Goal: Task Accomplishment & Management: Complete application form

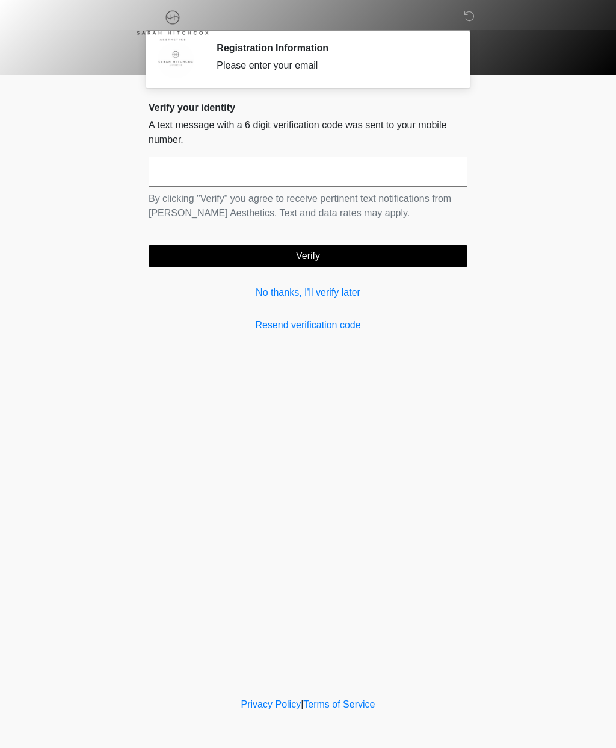
click at [347, 292] on link "No thanks, I'll verify later" at bounding box center [308, 292] width 319 height 14
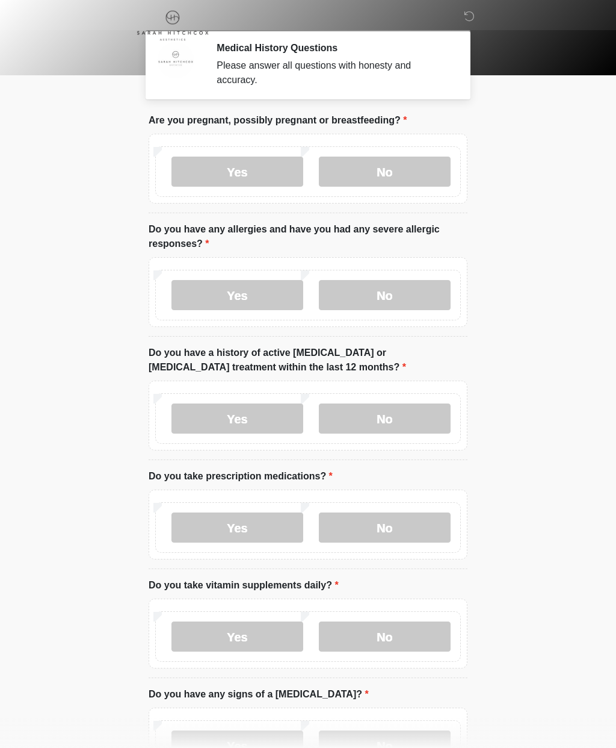
click at [390, 169] on label "No" at bounding box center [385, 172] width 132 height 30
click at [258, 291] on label "Yes" at bounding box center [238, 295] width 132 height 30
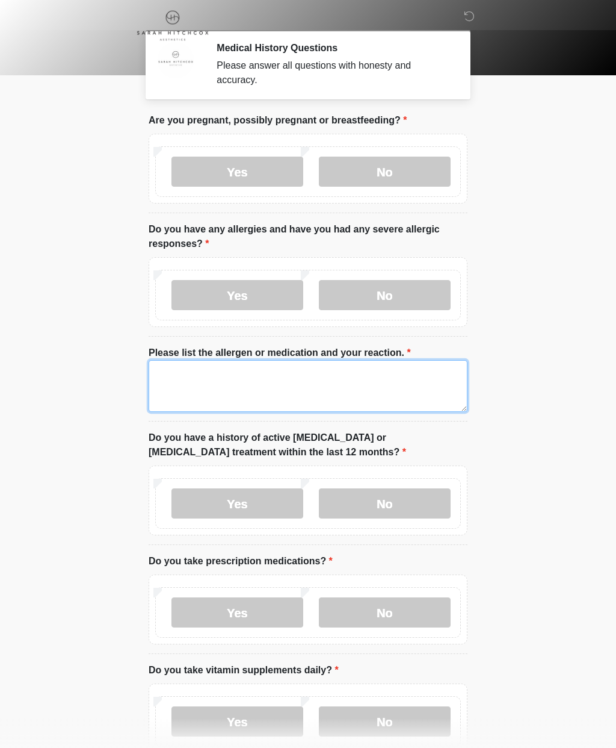
click at [303, 375] on textarea "Please list the allergen or medication and your reaction." at bounding box center [308, 386] width 319 height 52
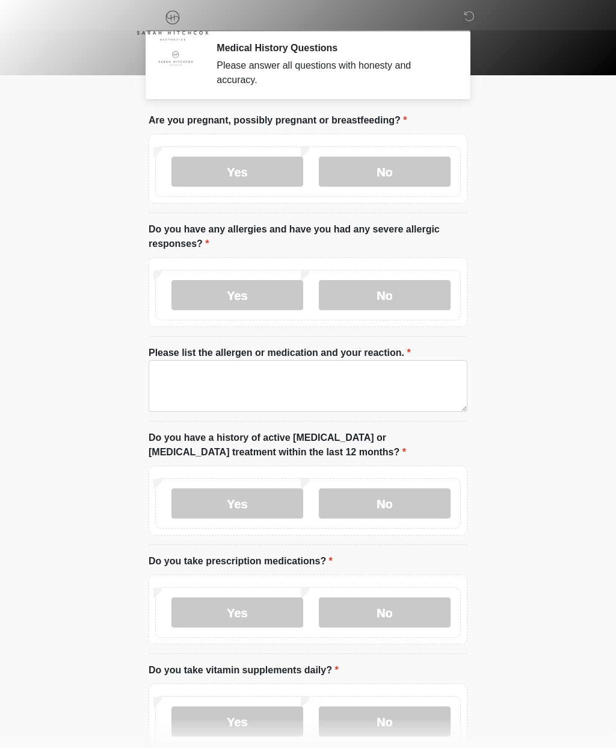
click at [403, 290] on label "No" at bounding box center [385, 295] width 132 height 30
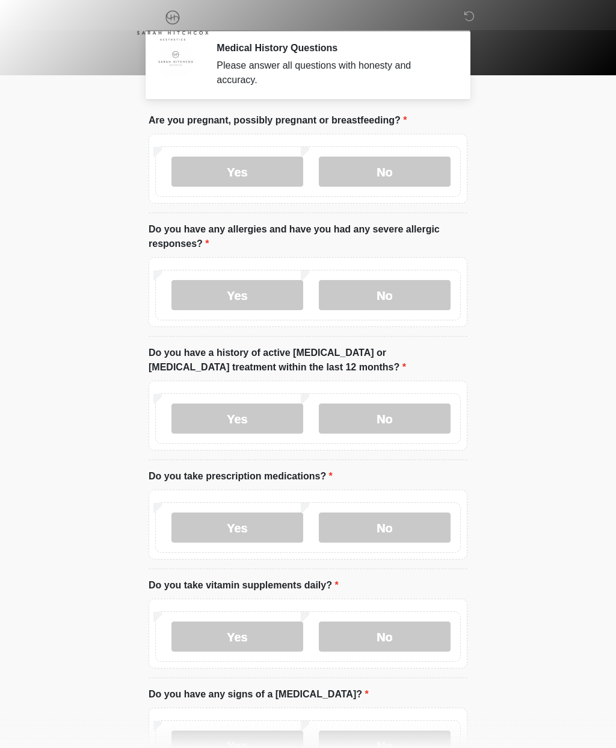
click at [397, 415] on label "No" at bounding box center [385, 418] width 132 height 30
click at [260, 527] on label "Yes" at bounding box center [238, 527] width 132 height 30
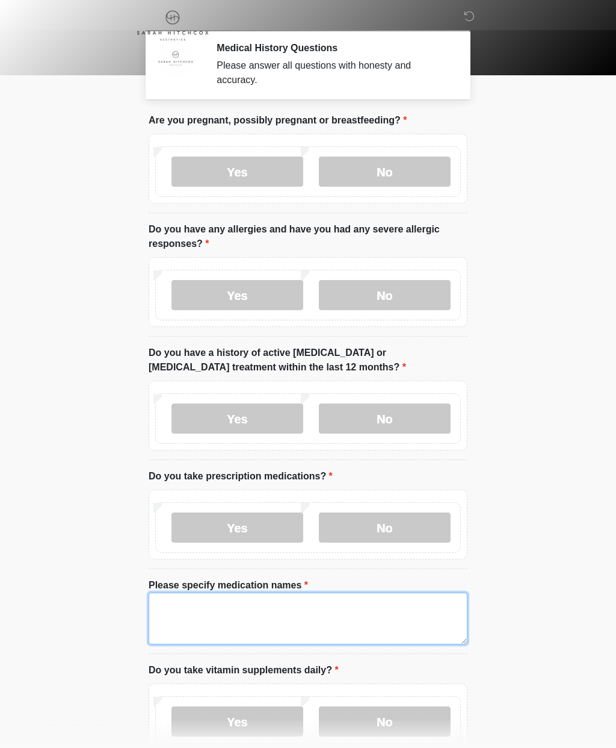
click at [297, 610] on textarea "Please specify medication names" at bounding box center [308, 618] width 319 height 52
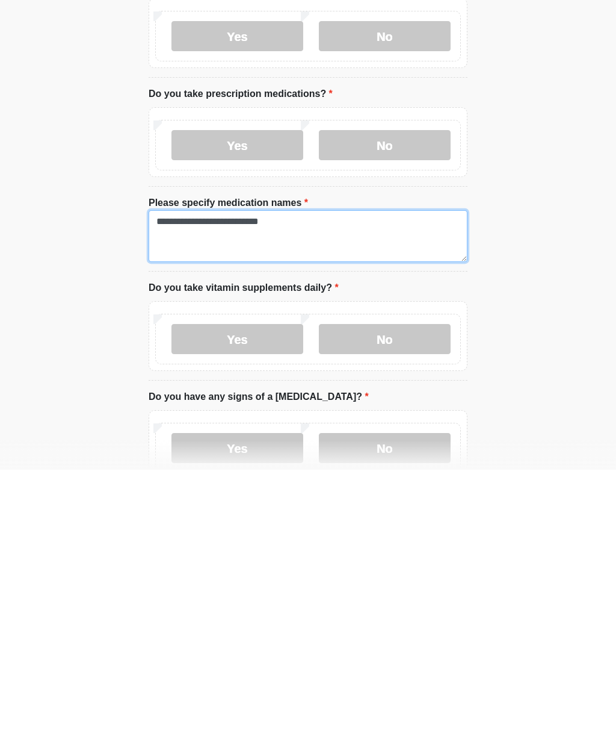
type textarea "**********"
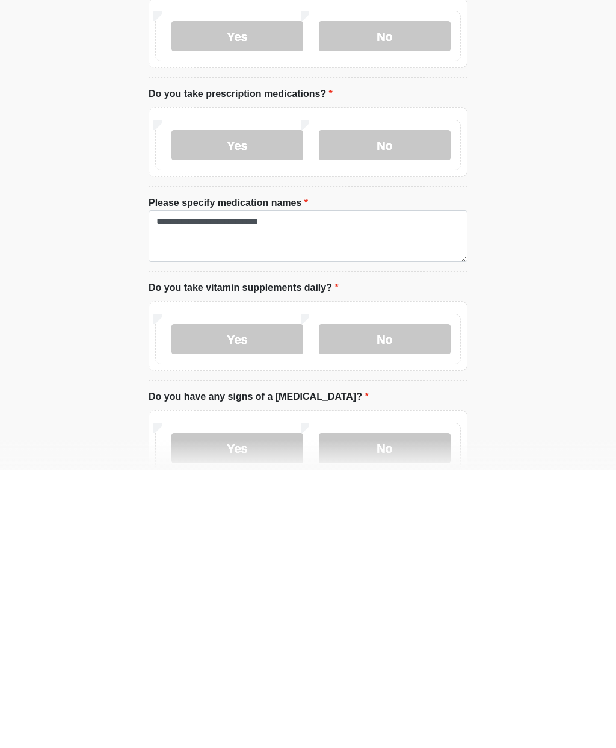
click at [275, 602] on label "Yes" at bounding box center [238, 617] width 132 height 30
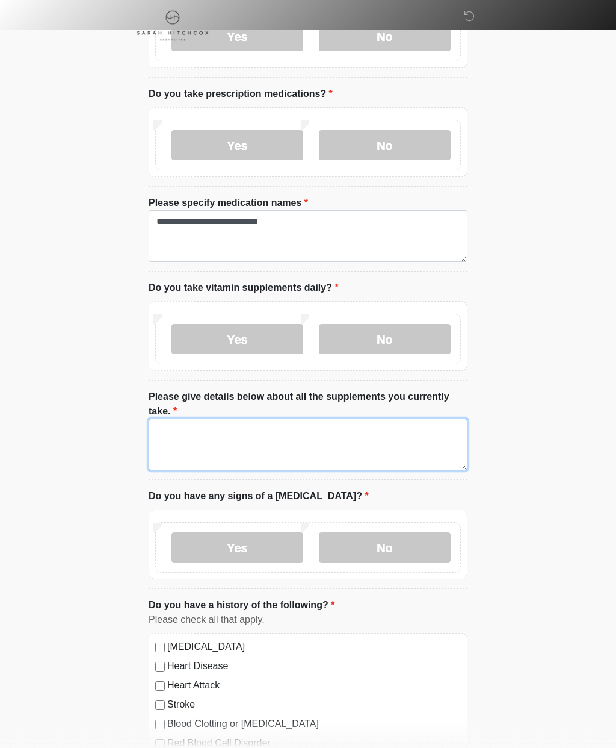
click at [311, 435] on textarea "Please give details below about all the supplements you currently take." at bounding box center [308, 444] width 319 height 52
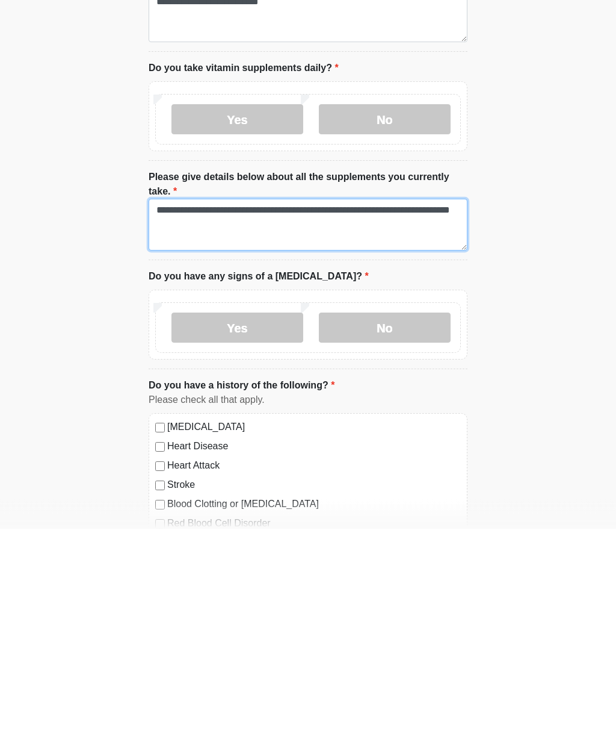
type textarea "**********"
click at [394, 532] on label "No" at bounding box center [385, 547] width 132 height 30
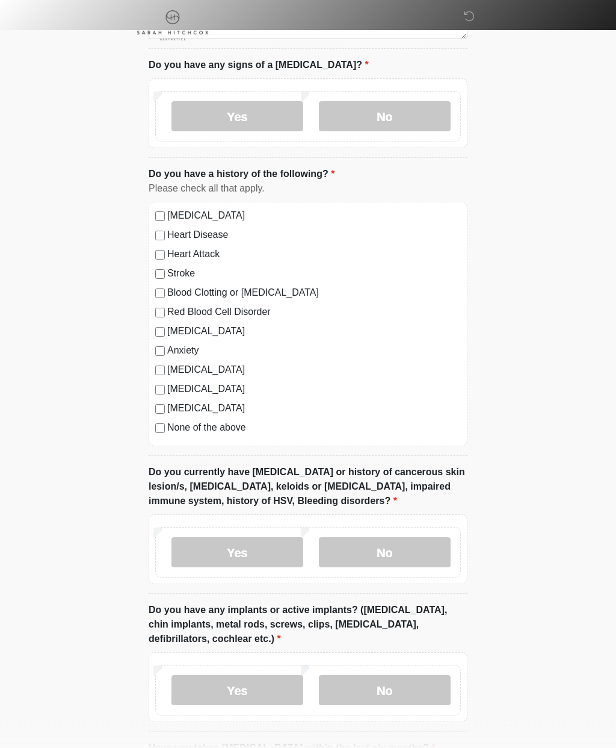
scroll to position [815, 0]
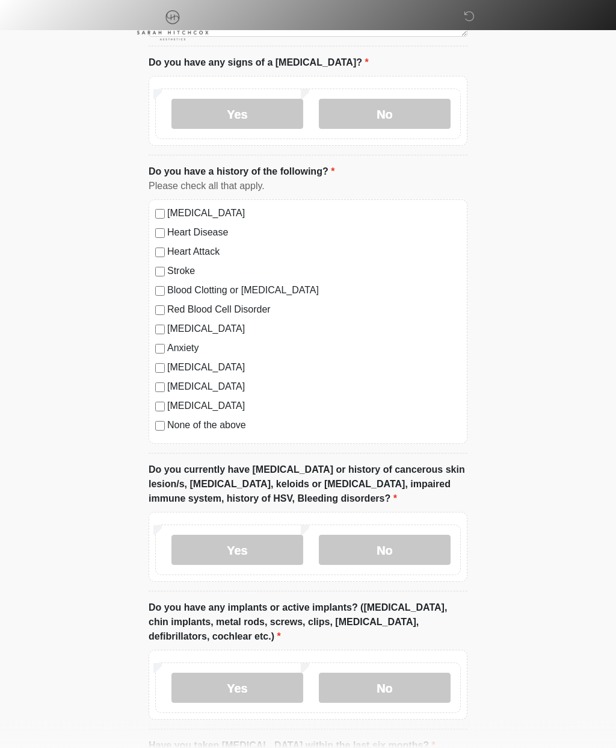
click at [236, 429] on label "None of the above" at bounding box center [314, 425] width 294 height 14
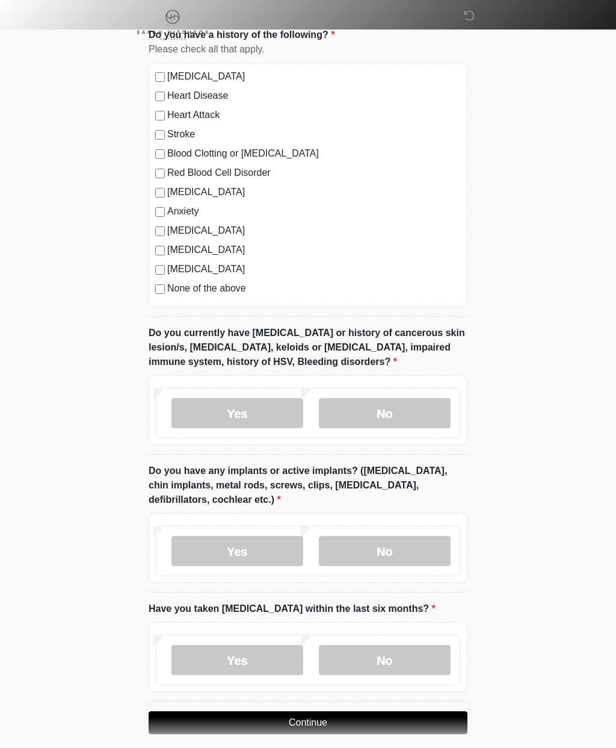
scroll to position [1000, 0]
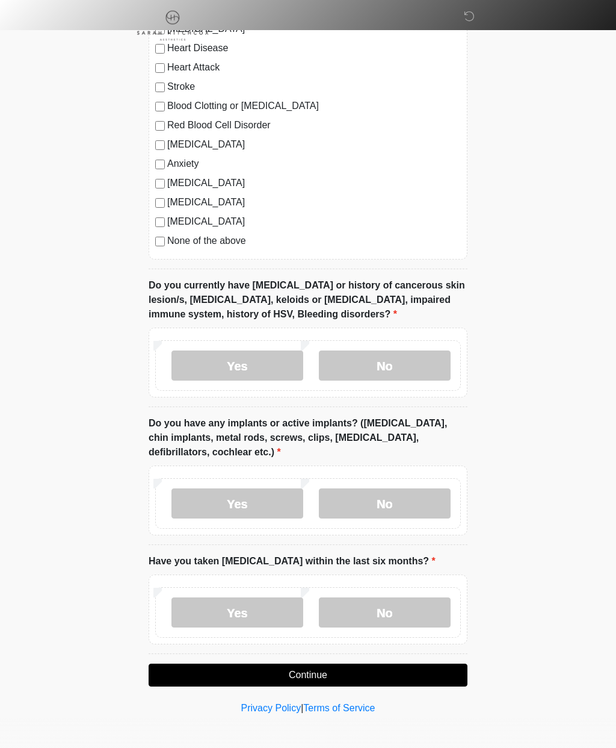
click at [405, 357] on label "No" at bounding box center [385, 365] width 132 height 30
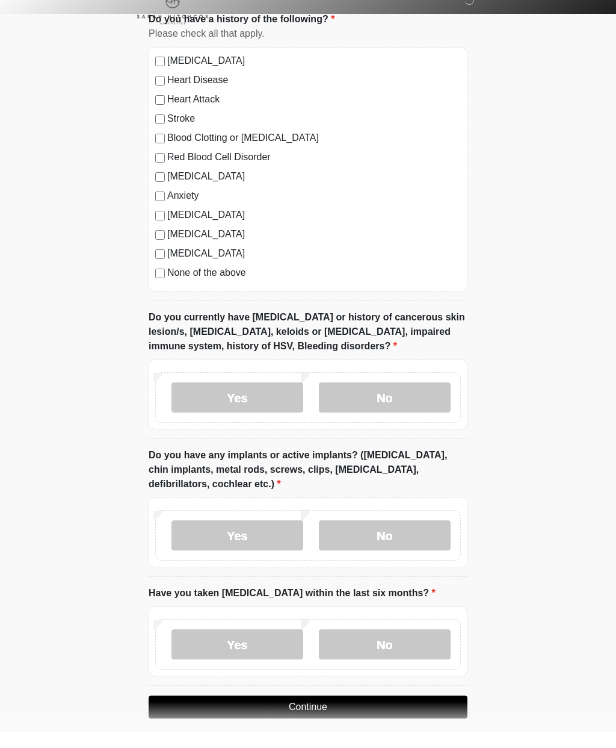
scroll to position [952, 0]
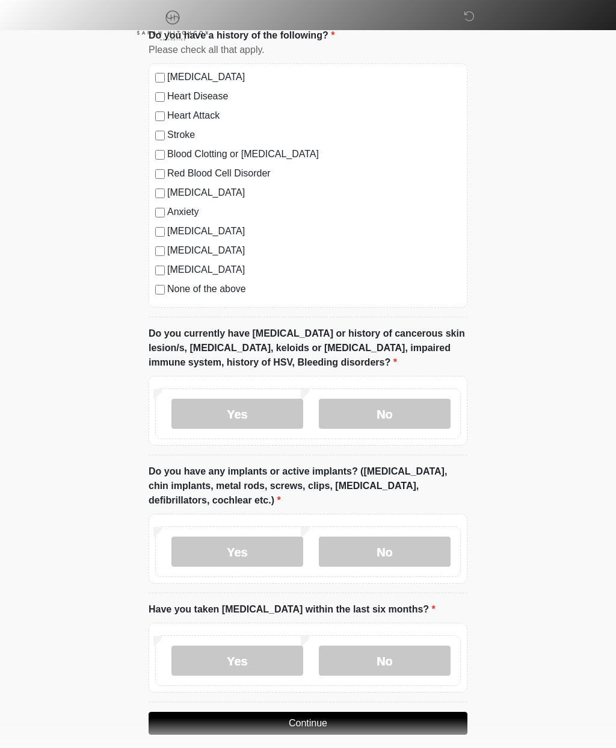
click at [414, 544] on label "No" at bounding box center [385, 551] width 132 height 30
click at [414, 654] on label "No" at bounding box center [385, 660] width 132 height 30
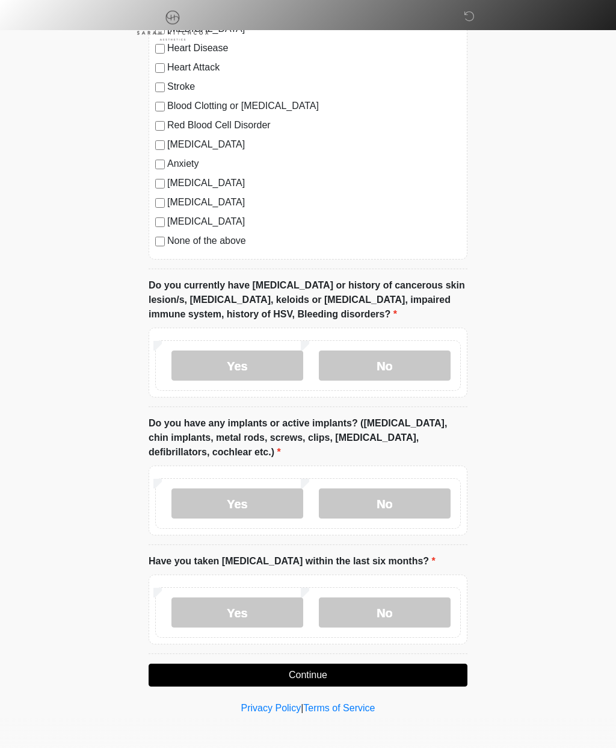
click at [370, 669] on button "Continue" at bounding box center [308, 674] width 319 height 23
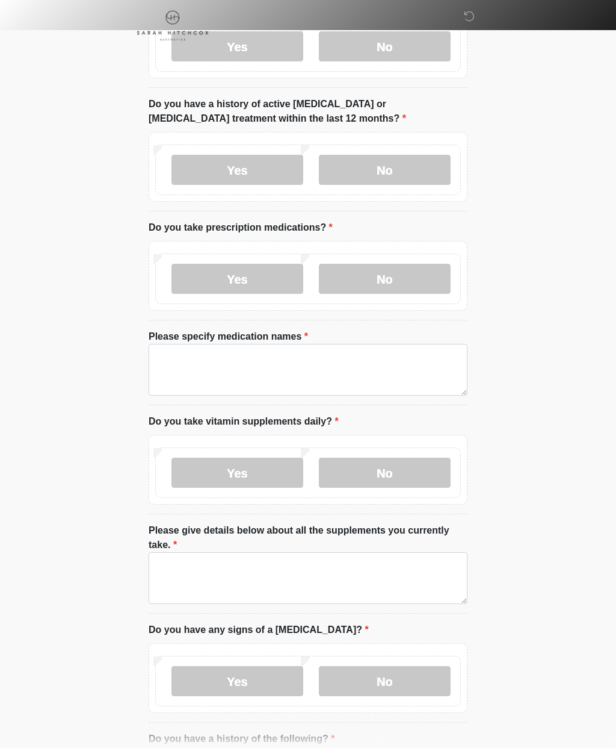
scroll to position [0, 0]
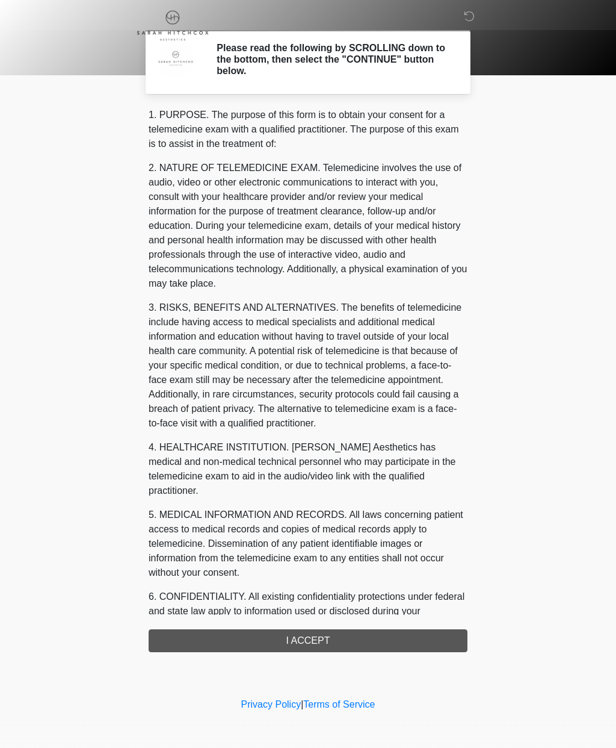
click at [419, 635] on div "1. PURPOSE. The purpose of this form is to obtain your consent for a telemedici…" at bounding box center [308, 380] width 319 height 544
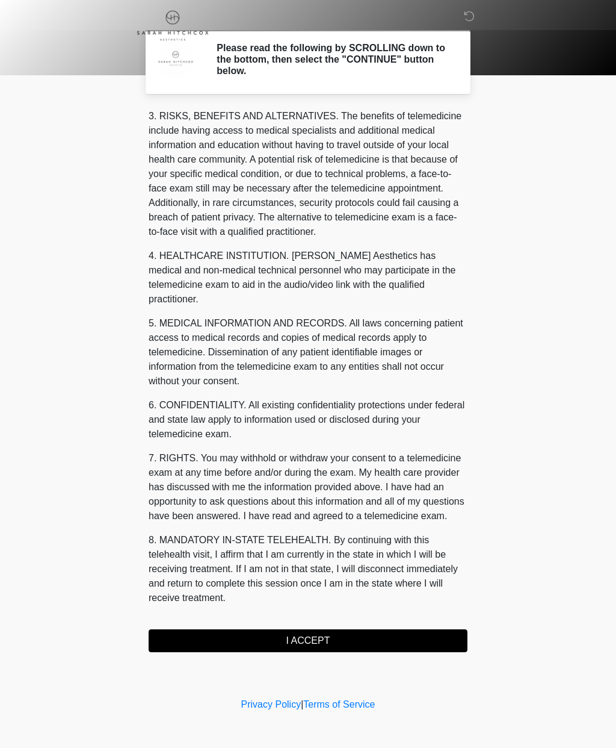
scroll to position [206, 0]
click at [343, 638] on button "I ACCEPT" at bounding box center [308, 640] width 319 height 23
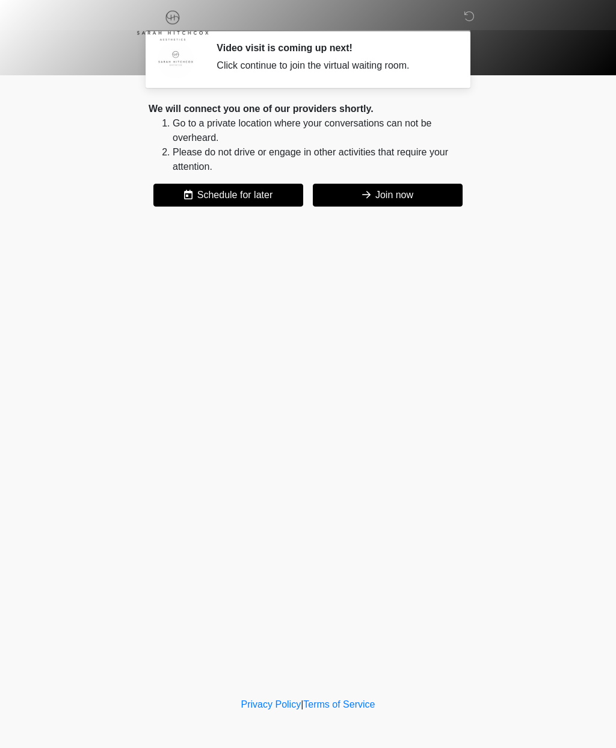
click at [389, 203] on button "Join now" at bounding box center [388, 195] width 150 height 23
